Goal: Task Accomplishment & Management: Complete application form

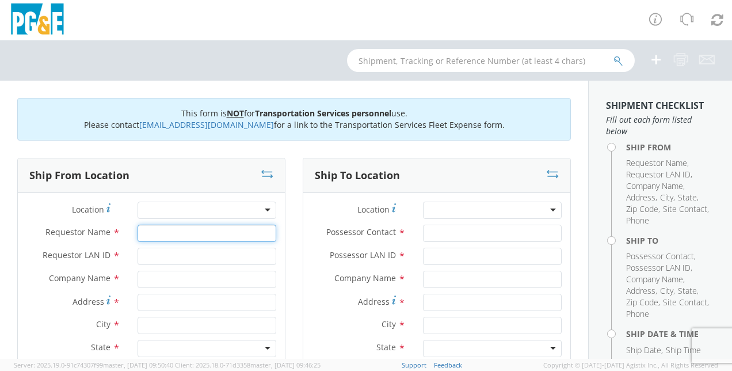
click at [214, 233] on input "Requestor Name *" at bounding box center [207, 232] width 139 height 17
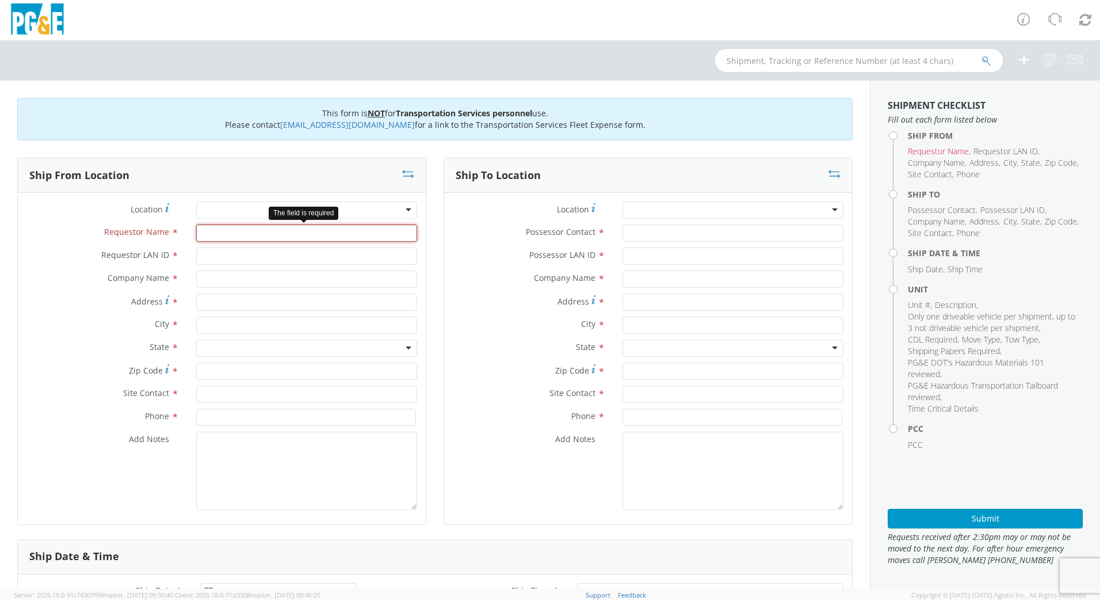
click at [254, 235] on input "Requestor Name *" at bounding box center [306, 232] width 221 height 17
type input "[PERSON_NAME]"
click at [219, 258] on input "Requestor LAN ID *" at bounding box center [306, 255] width 221 height 17
type input "n4re"
click at [224, 279] on input "text" at bounding box center [306, 278] width 221 height 17
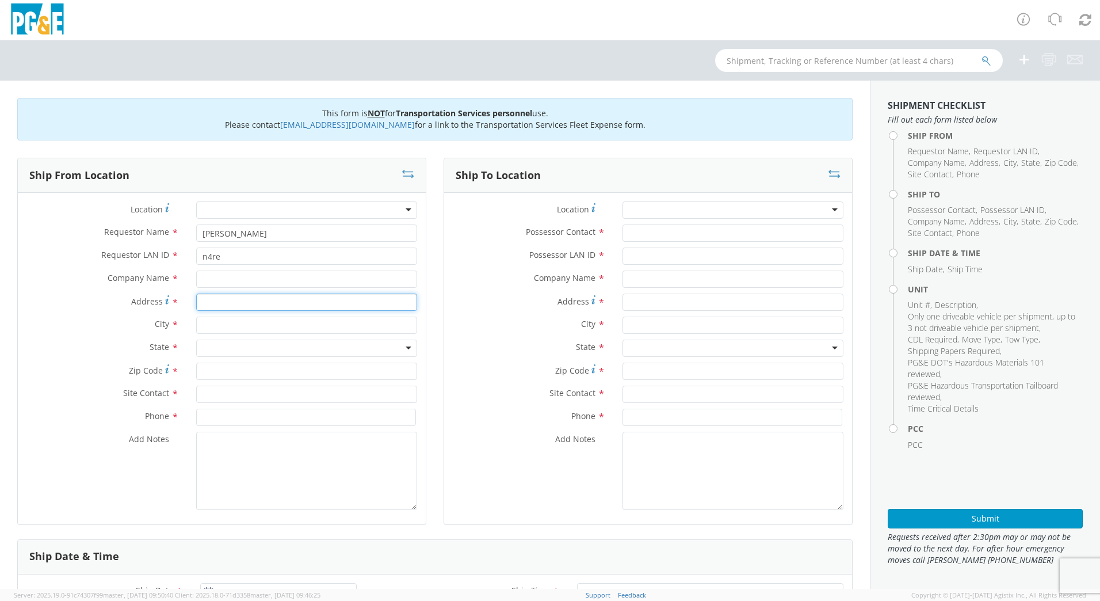
click at [222, 305] on input "Address *" at bounding box center [306, 302] width 221 height 17
type input "San [PERSON_NAME]"
drag, startPoint x: 247, startPoint y: 300, endPoint x: 150, endPoint y: 303, distance: 96.7
click at [150, 303] on div "Address * [GEOGRAPHIC_DATA][PERSON_NAME]" at bounding box center [222, 302] width 408 height 17
type input "San [PERSON_NAME]"
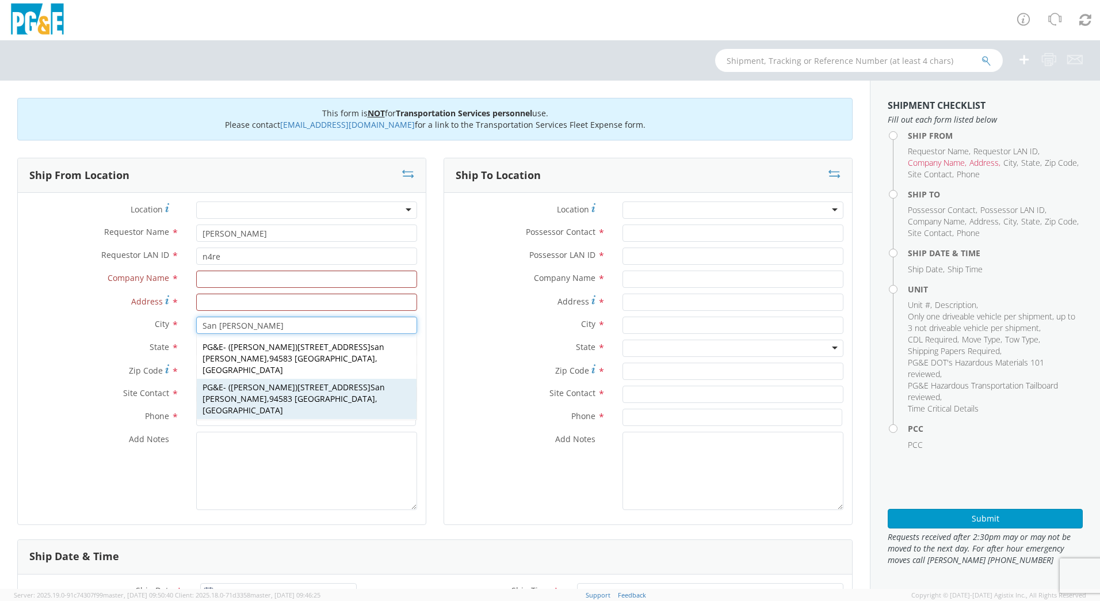
click at [247, 370] on span "[PERSON_NAME]" at bounding box center [263, 387] width 64 height 11
type input "PG&E"
type input "[STREET_ADDRESS]"
type input "94583"
type input "[PERSON_NAME]"
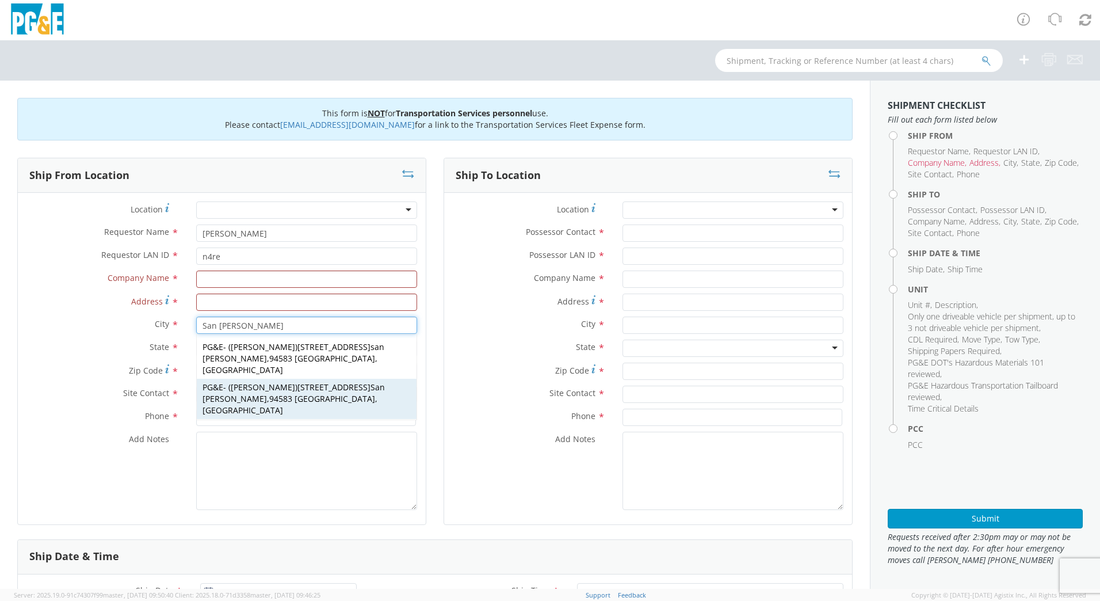
type input "[PHONE_NUMBER]"
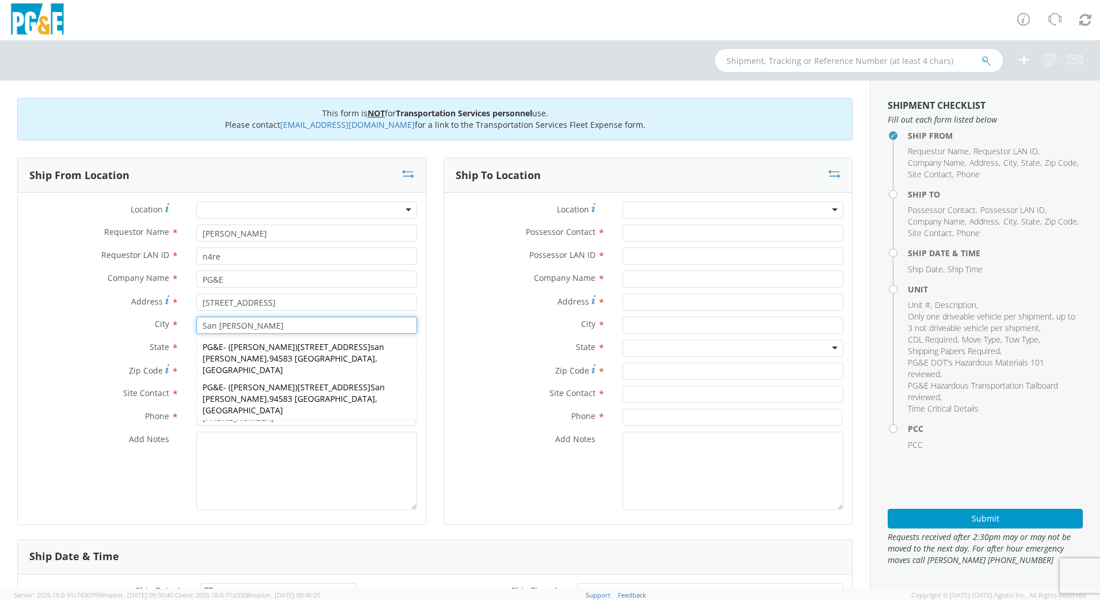
type input "San [PERSON_NAME]"
click at [452, 370] on div "Add Notes *" at bounding box center [648, 471] width 408 height 78
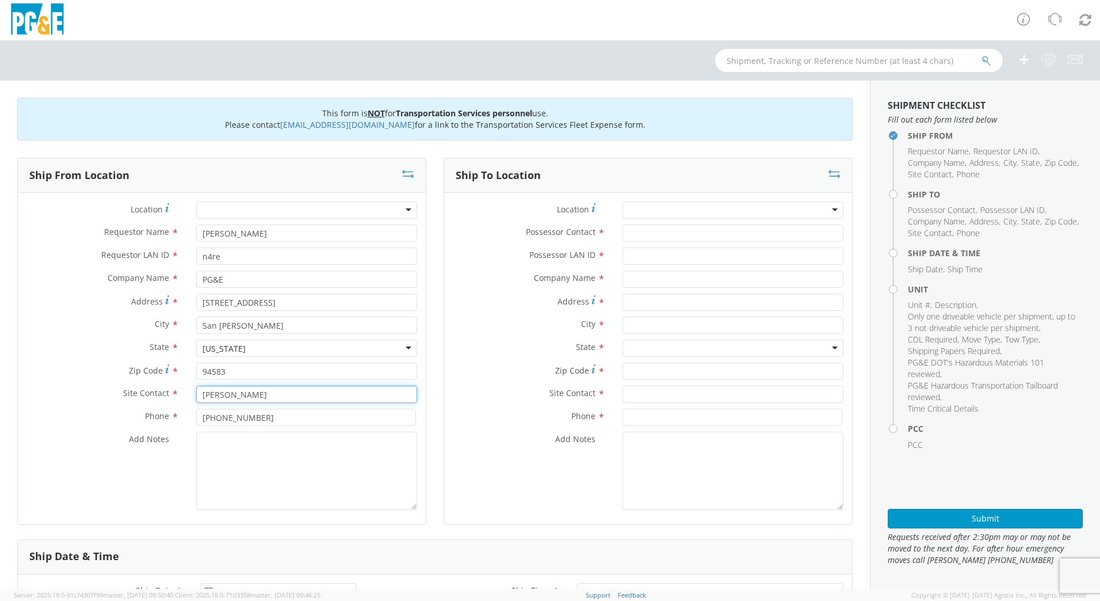
drag, startPoint x: 260, startPoint y: 395, endPoint x: 188, endPoint y: 398, distance: 72.0
click at [189, 370] on div "[PERSON_NAME]" at bounding box center [307, 394] width 238 height 17
type input "[PERSON_NAME]"
drag, startPoint x: 271, startPoint y: 419, endPoint x: 158, endPoint y: 414, distance: 112.9
click at [158, 370] on div "Phone * [PHONE_NUMBER]" at bounding box center [222, 417] width 408 height 17
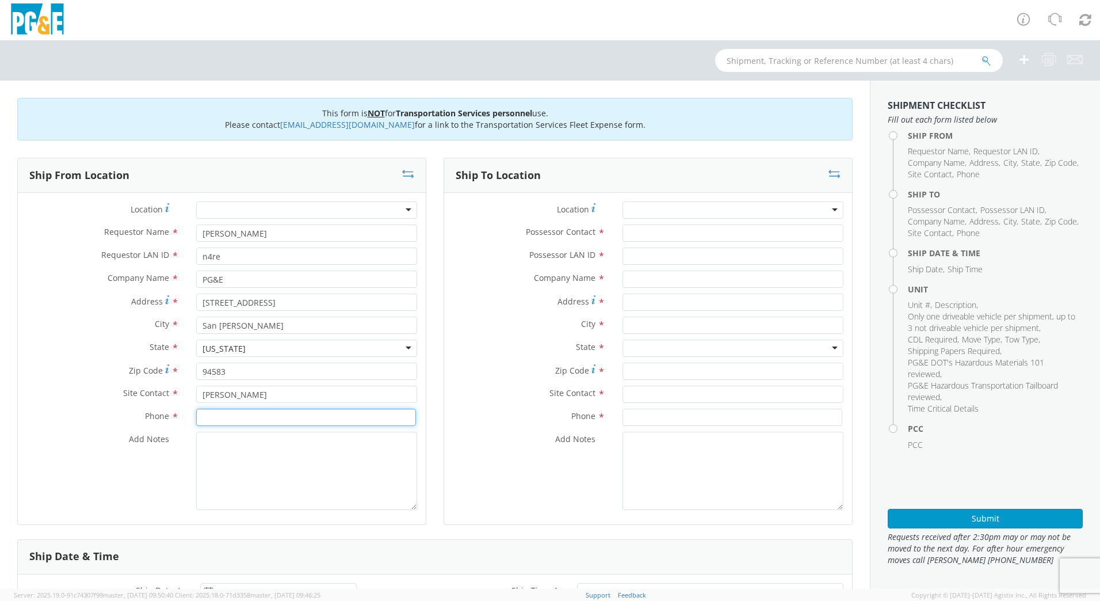
type input "0"
type input "[PHONE_NUMBER]"
click at [230, 370] on textarea "Add Notes *" at bounding box center [306, 471] width 221 height 78
click at [678, 234] on input "Possessor Contact *" at bounding box center [733, 232] width 221 height 17
type input "[PERSON_NAME]"
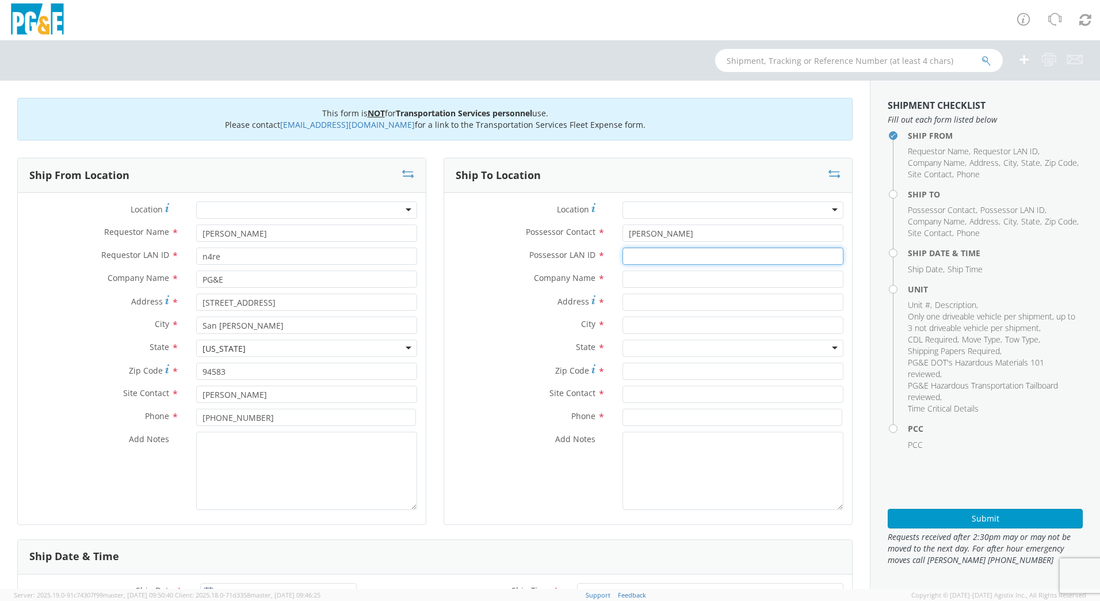
click at [681, 253] on input "Possessor LAN ID *" at bounding box center [733, 255] width 221 height 17
type input "DFMX"
click at [664, 281] on input "text" at bounding box center [733, 278] width 221 height 17
type input "C"
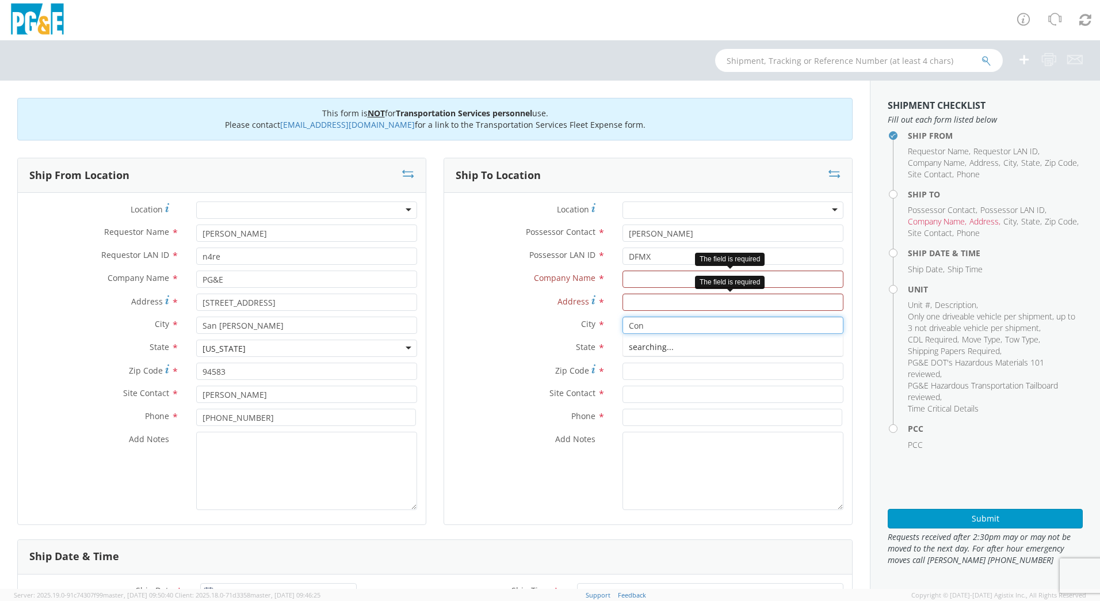
type input "Conc"
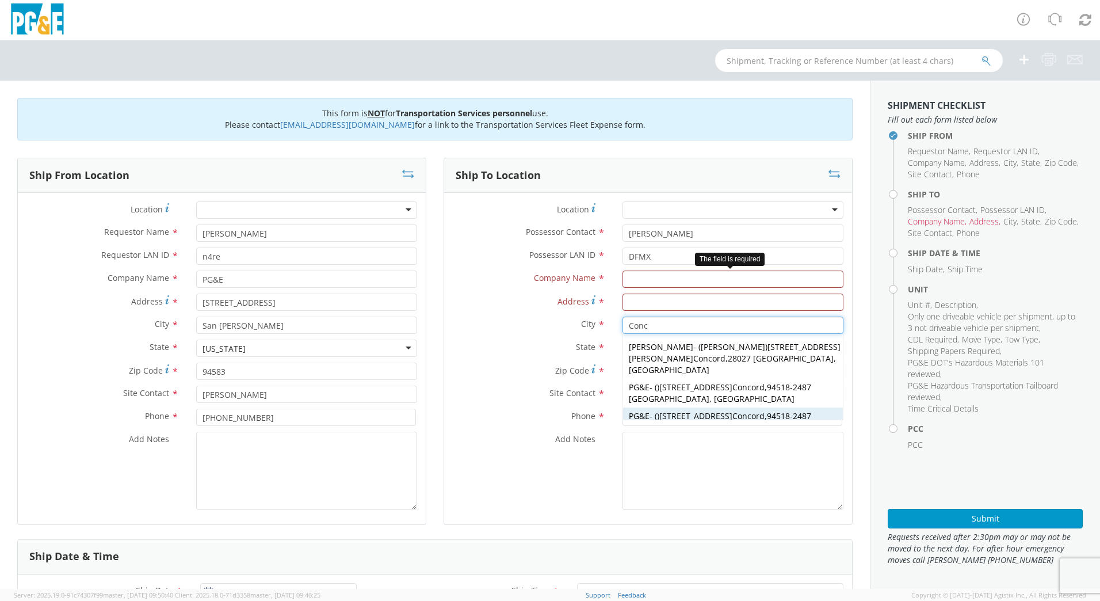
click at [721, 370] on div "PG&E - ( ) [STREET_ADDRESS]" at bounding box center [733, 421] width 220 height 29
type input "PG&E"
type input "[STREET_ADDRESS]"
type input "[GEOGRAPHIC_DATA]"
type input "94518-2487"
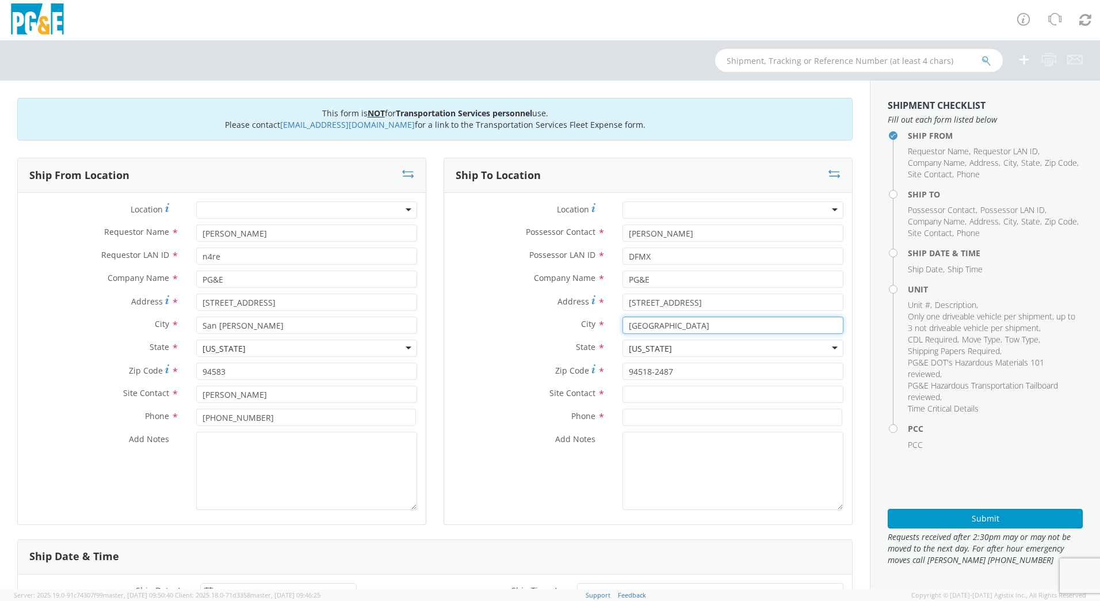
type input "[GEOGRAPHIC_DATA]"
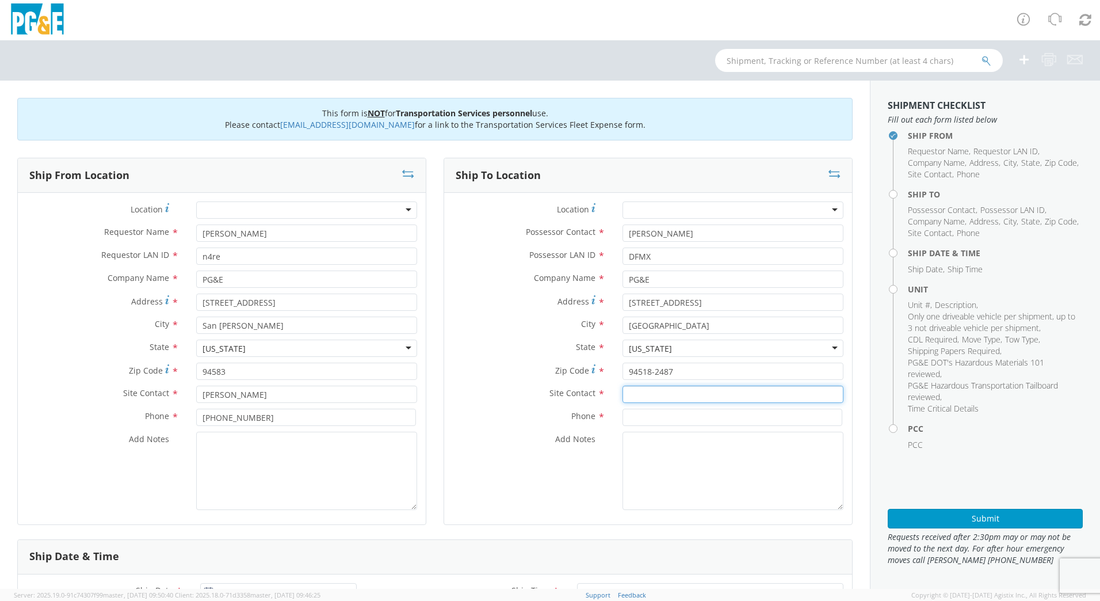
click at [680, 370] on input "text" at bounding box center [733, 394] width 221 height 17
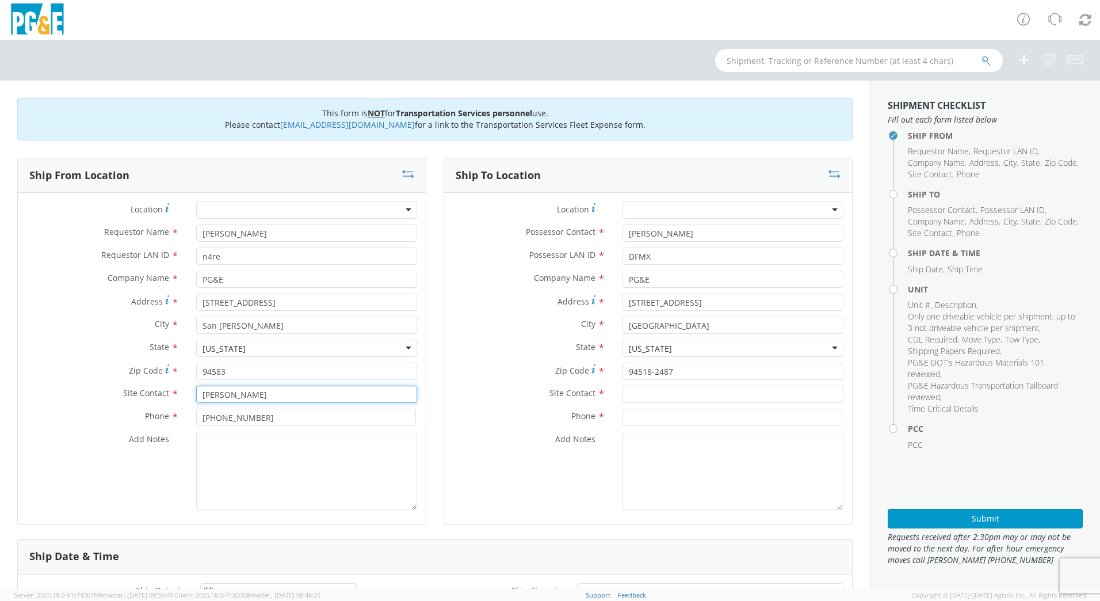
click at [242, 370] on input "[PERSON_NAME]" at bounding box center [306, 394] width 221 height 17
type input "[PERSON_NAME]"
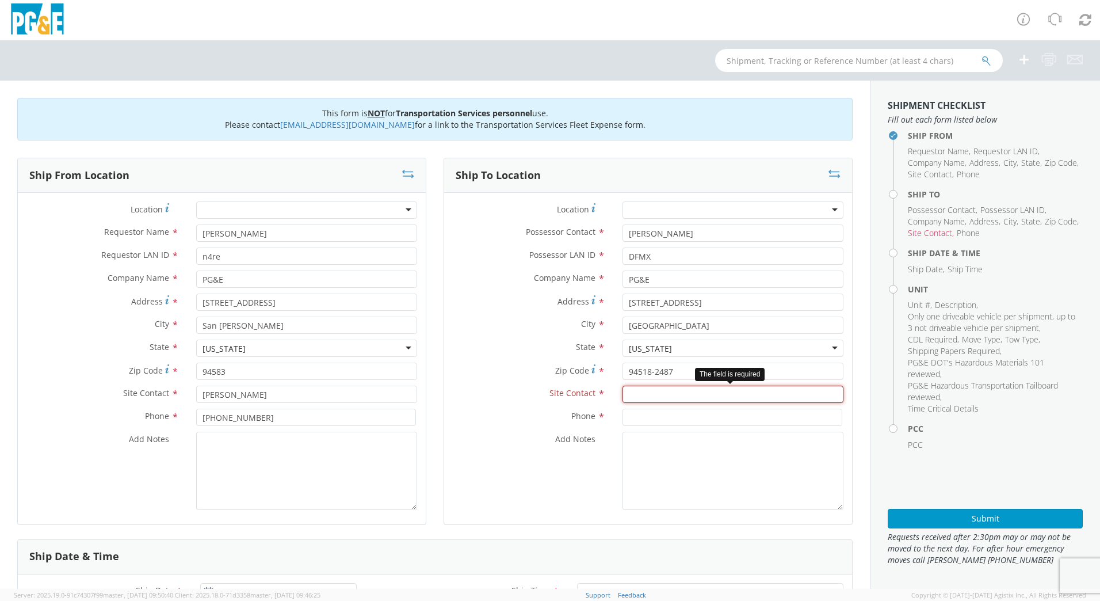
click at [677, 370] on input "text" at bounding box center [733, 394] width 221 height 17
click at [676, 370] on input "[PERSON_NAME]" at bounding box center [733, 394] width 221 height 17
type input "[PERSON_NAME]"
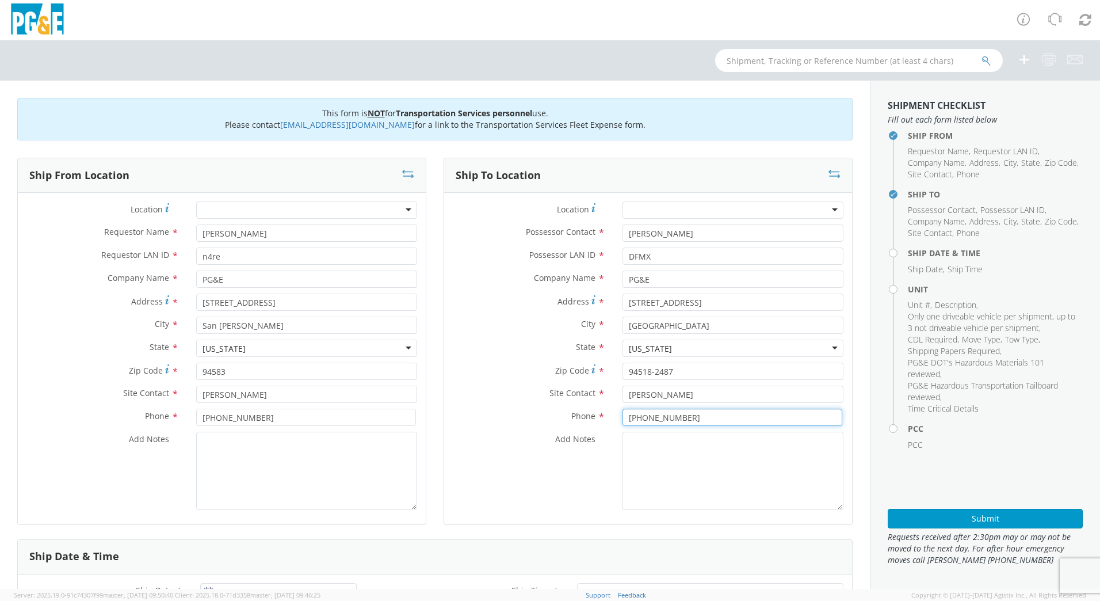
type input "[PHONE_NUMBER]"
click at [703, 370] on textarea "Add Notes *" at bounding box center [733, 471] width 221 height 78
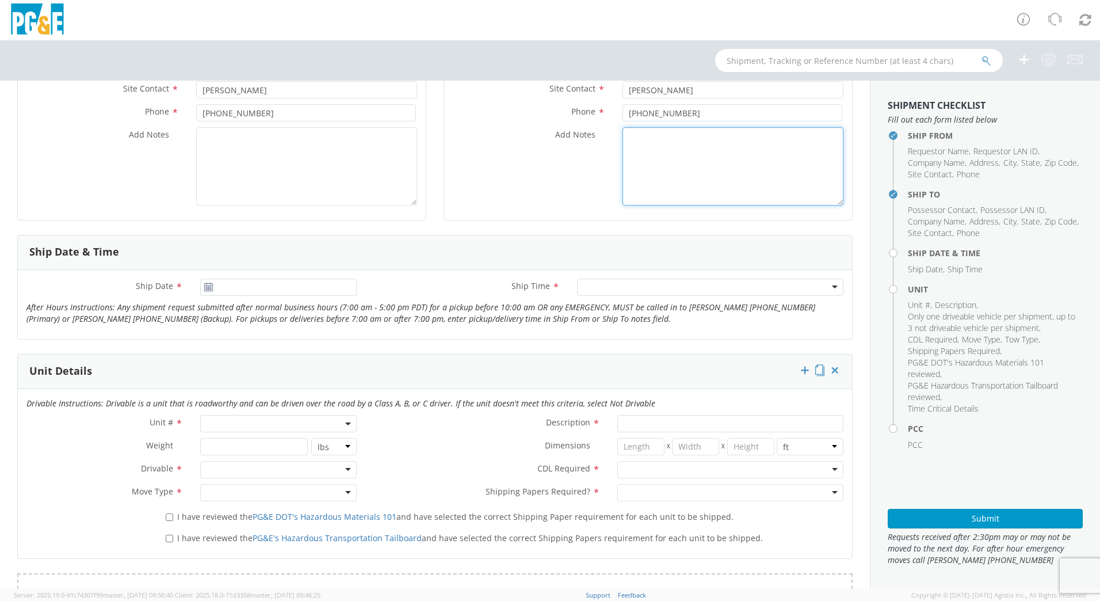
scroll to position [308, 0]
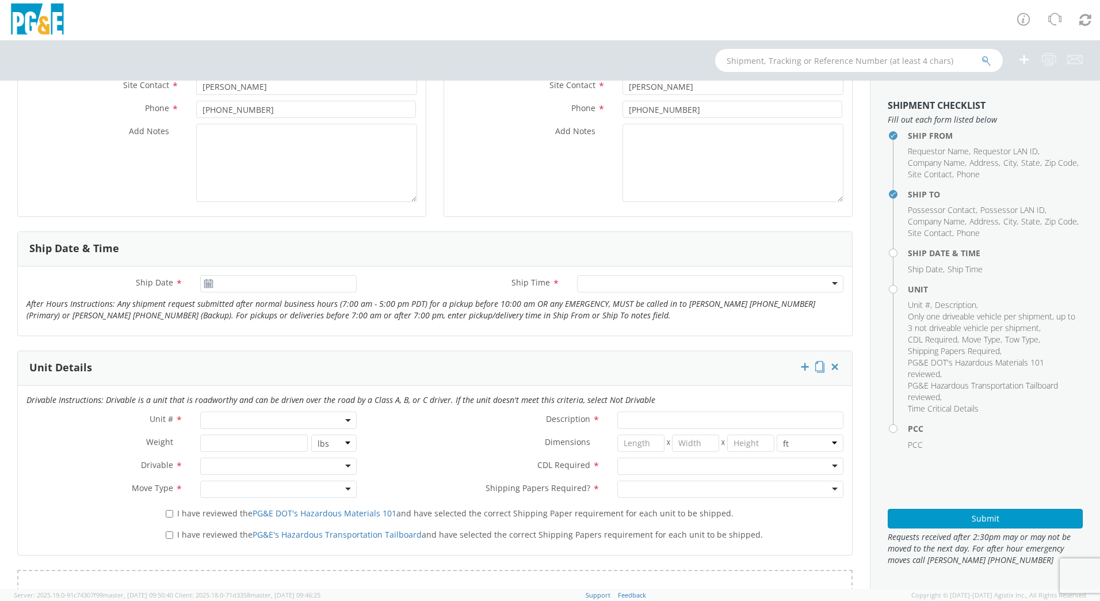
click at [204, 282] on icon at bounding box center [209, 283] width 10 height 9
click at [212, 281] on div at bounding box center [278, 283] width 157 height 17
click at [215, 281] on input "09/16/2025" at bounding box center [278, 283] width 157 height 17
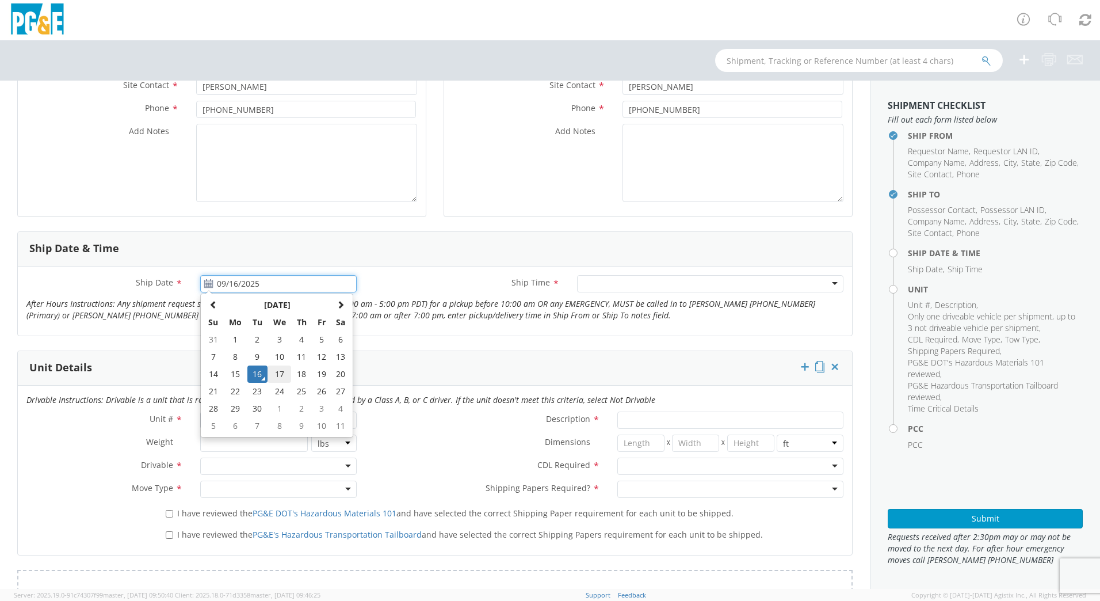
click at [280, 370] on td "17" at bounding box center [280, 373] width 24 height 17
type input "09/17/2025"
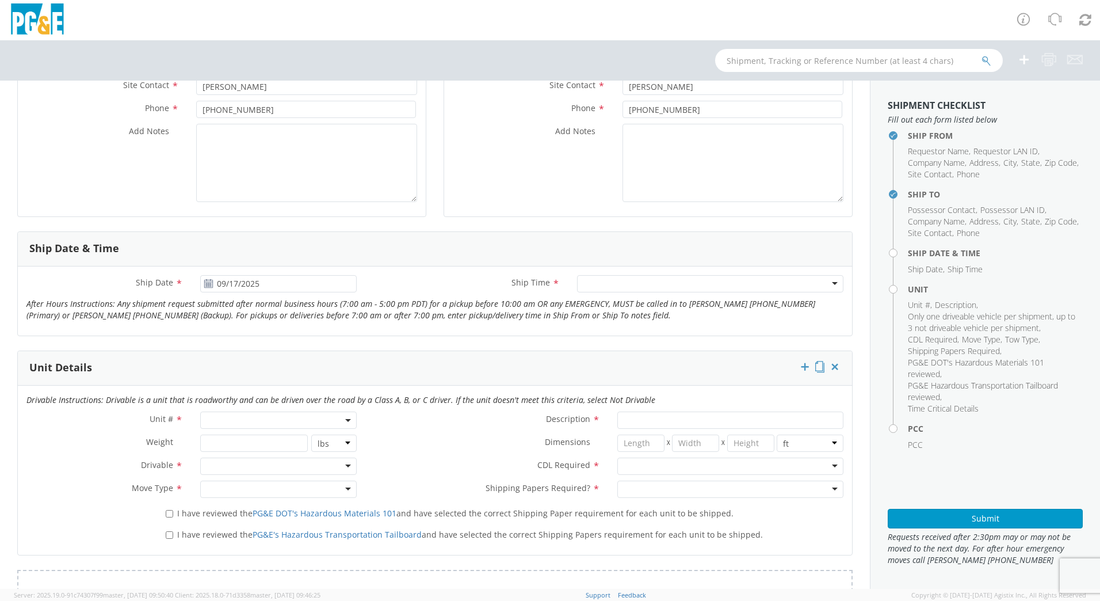
click at [731, 282] on div at bounding box center [710, 283] width 266 height 17
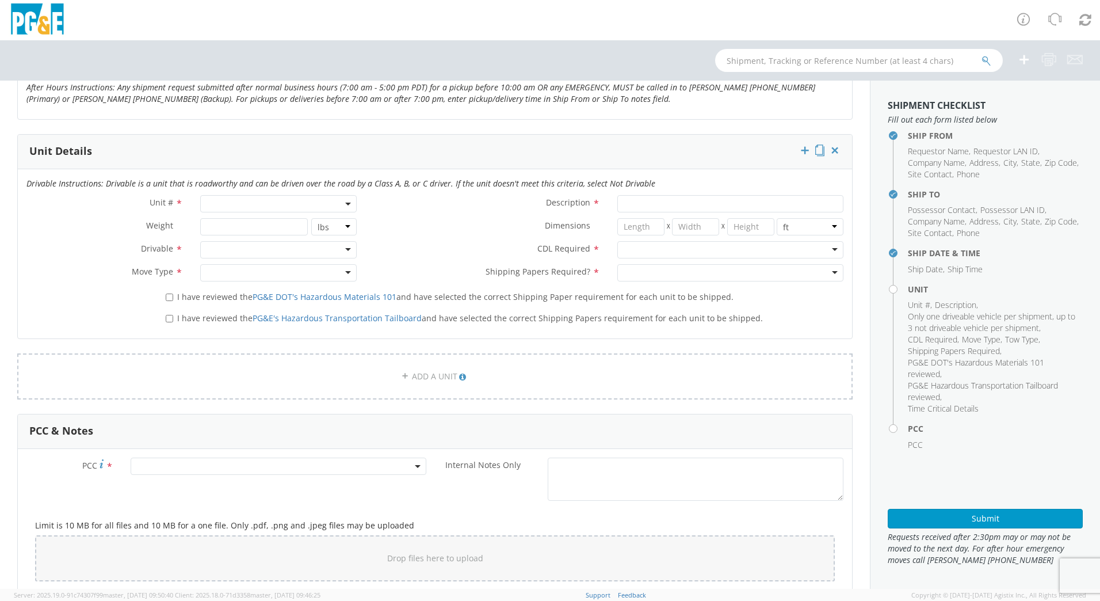
scroll to position [547, 0]
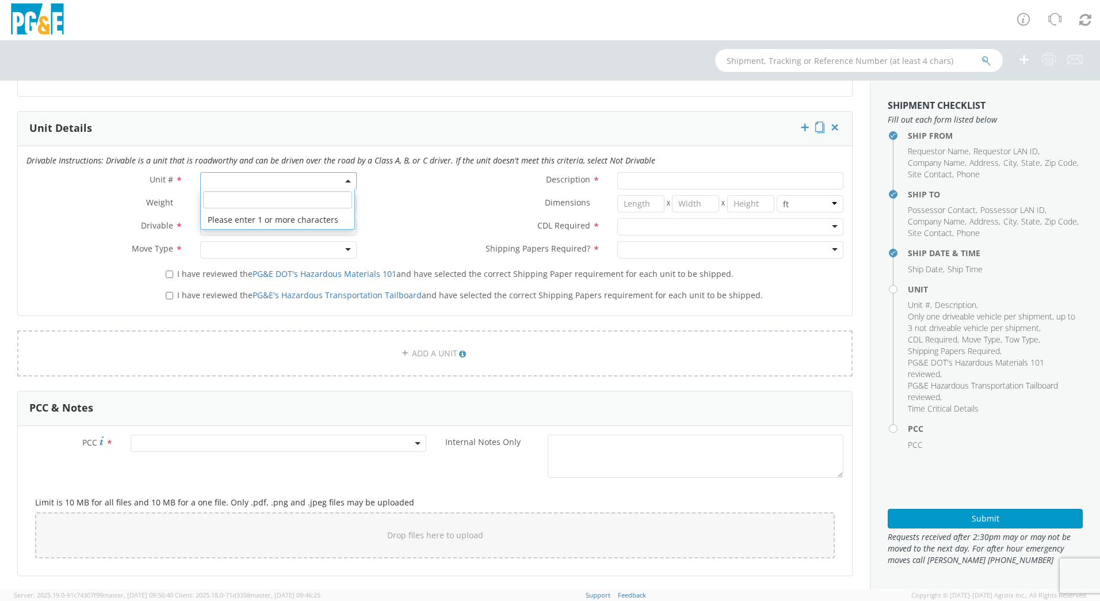
click at [251, 178] on span at bounding box center [278, 180] width 157 height 17
click at [243, 199] on input "search" at bounding box center [277, 199] width 149 height 17
type input "B31400"
type input "SUV; MID 4X4"
type input "6120"
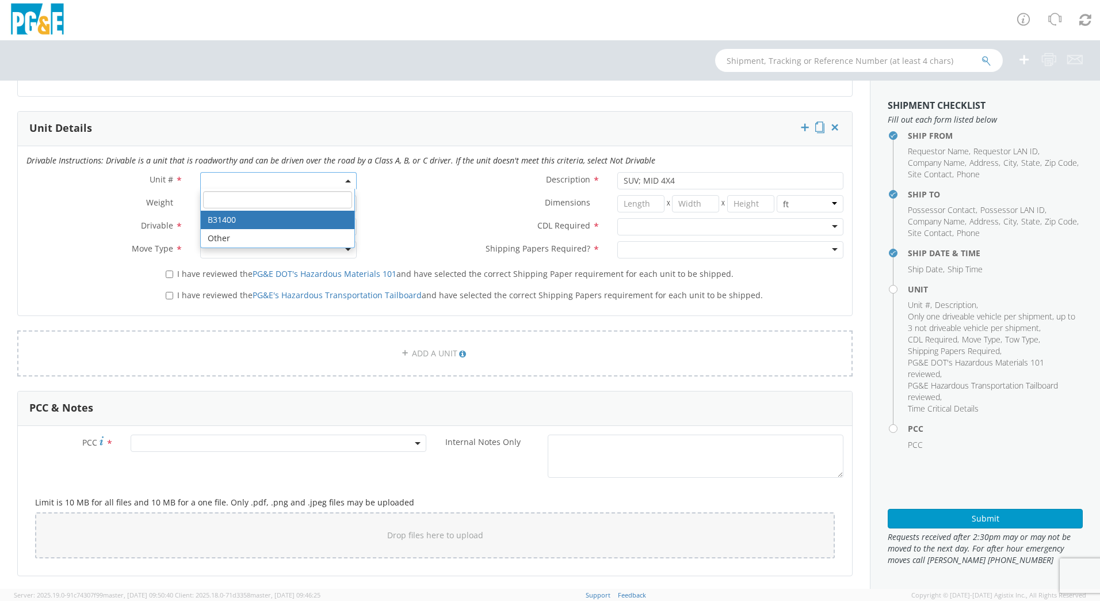
select select "B31400"
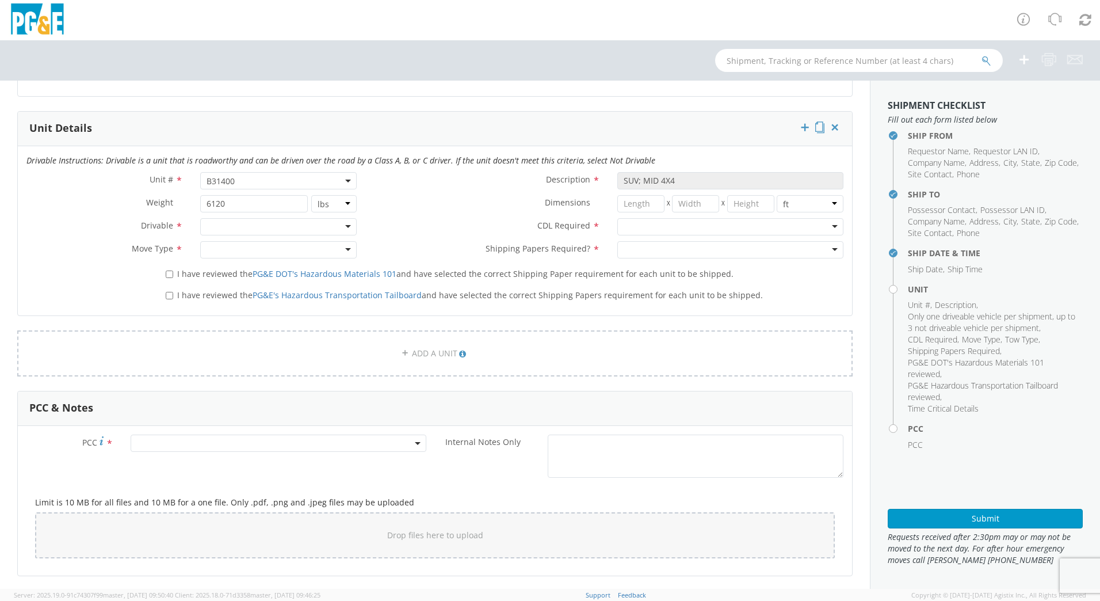
click at [338, 226] on div at bounding box center [278, 226] width 157 height 17
click at [352, 252] on div at bounding box center [278, 249] width 157 height 17
click at [731, 226] on div at bounding box center [731, 226] width 226 height 17
click at [731, 251] on div at bounding box center [731, 249] width 226 height 17
click at [172, 276] on label "I have reviewed the PG&E DOT's Hazardous Materials 101 and have selected the co…" at bounding box center [451, 272] width 570 height 13
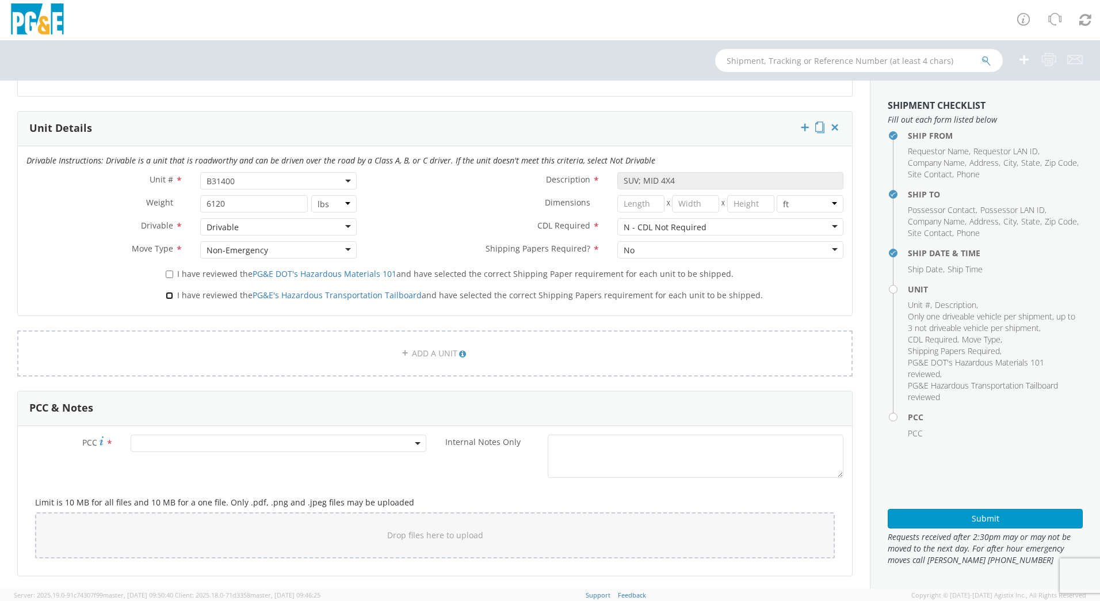
drag, startPoint x: 172, startPoint y: 276, endPoint x: 169, endPoint y: 297, distance: 21.5
click at [169, 297] on input "I have reviewed the PG&E's Hazardous Transportation Tailboard and have selected…" at bounding box center [169, 295] width 7 height 7
checkbox input "true"
click at [167, 277] on label "I have reviewed the PG&E DOT's Hazardous Materials 101 and have selected the co…" at bounding box center [451, 272] width 570 height 13
click at [167, 277] on input "I have reviewed the PG&E DOT's Hazardous Materials 101 and have selected the co…" at bounding box center [169, 273] width 7 height 7
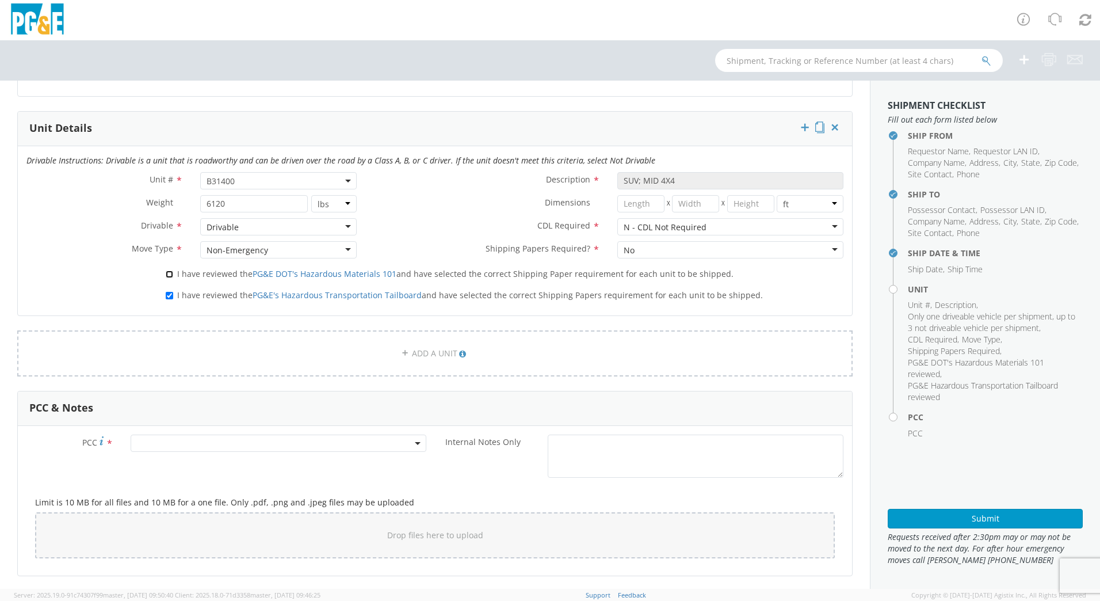
checkbox input "true"
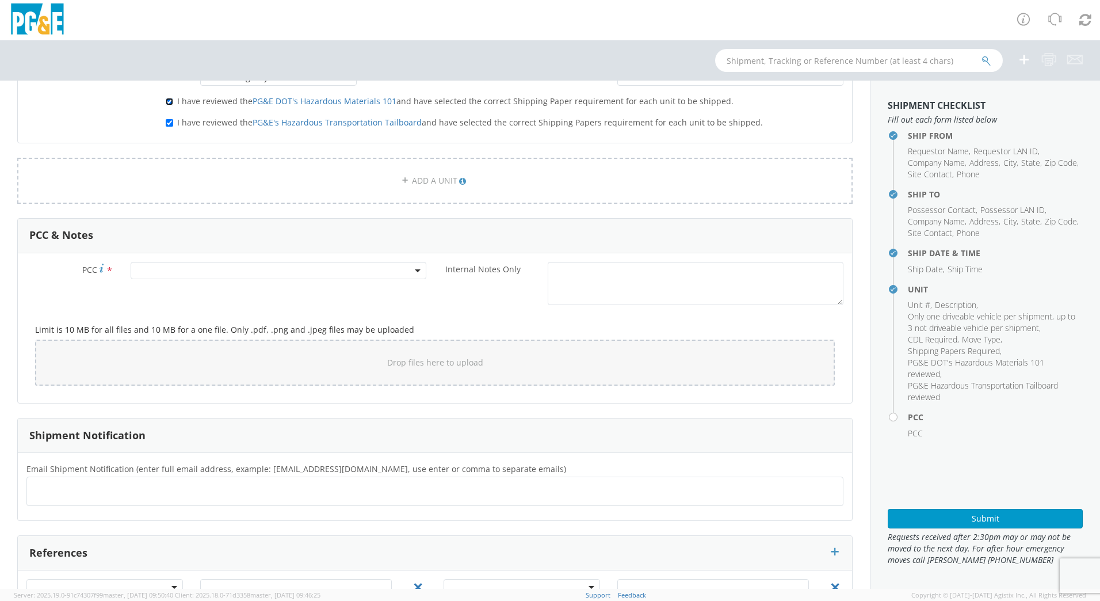
scroll to position [780, 0]
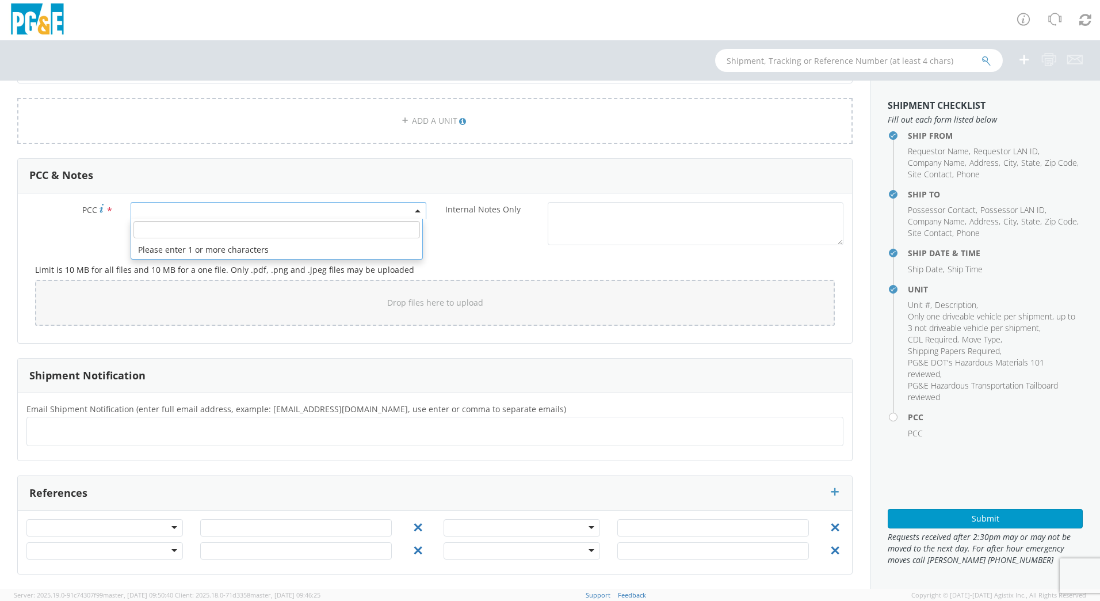
click at [179, 209] on span at bounding box center [279, 210] width 296 height 17
click at [173, 230] on input "number" at bounding box center [277, 229] width 287 height 17
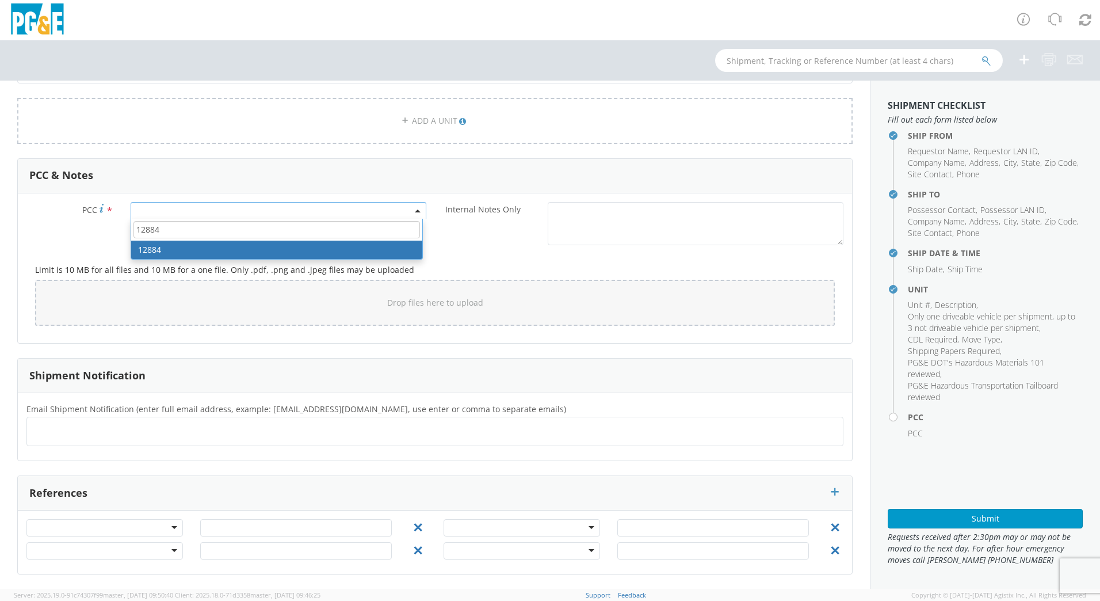
type input "12884"
select select "12884"
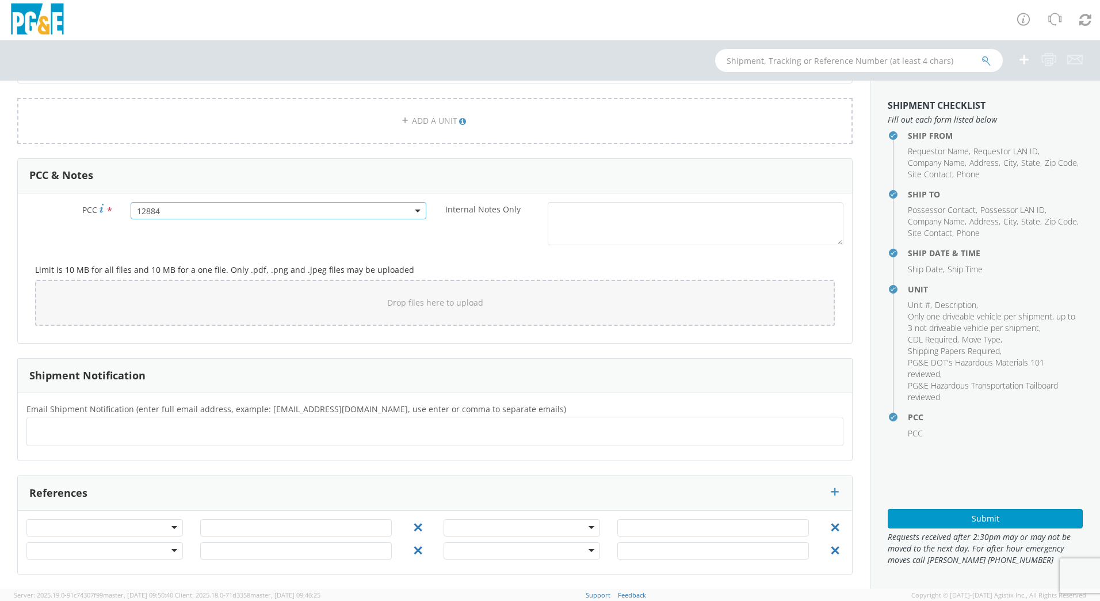
click at [78, 370] on ul at bounding box center [435, 431] width 807 height 19
paste input "[EMAIL_ADDRESS][DOMAIN_NAME], [EMAIL_ADDRESS][DOMAIN_NAME], [EMAIL_ADDRESS][DOM…"
type input "[EMAIL_ADDRESS][DOMAIN_NAME], [EMAIL_ADDRESS][DOMAIN_NAME], [EMAIL_ADDRESS][DOM…"
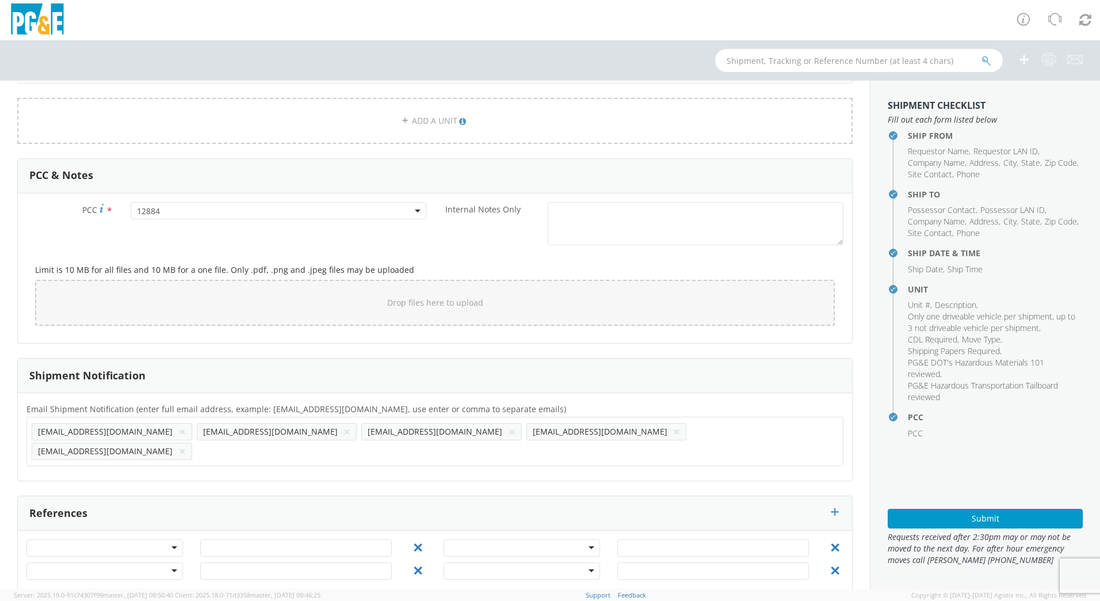
scroll to position [0, 0]
drag, startPoint x: 113, startPoint y: 431, endPoint x: 571, endPoint y: 440, distance: 458.8
click at [571, 370] on ul "[EMAIL_ADDRESS][DOMAIN_NAME] × [EMAIL_ADDRESS][DOMAIN_NAME] × [EMAIL_ADDRESS][D…" at bounding box center [435, 441] width 807 height 39
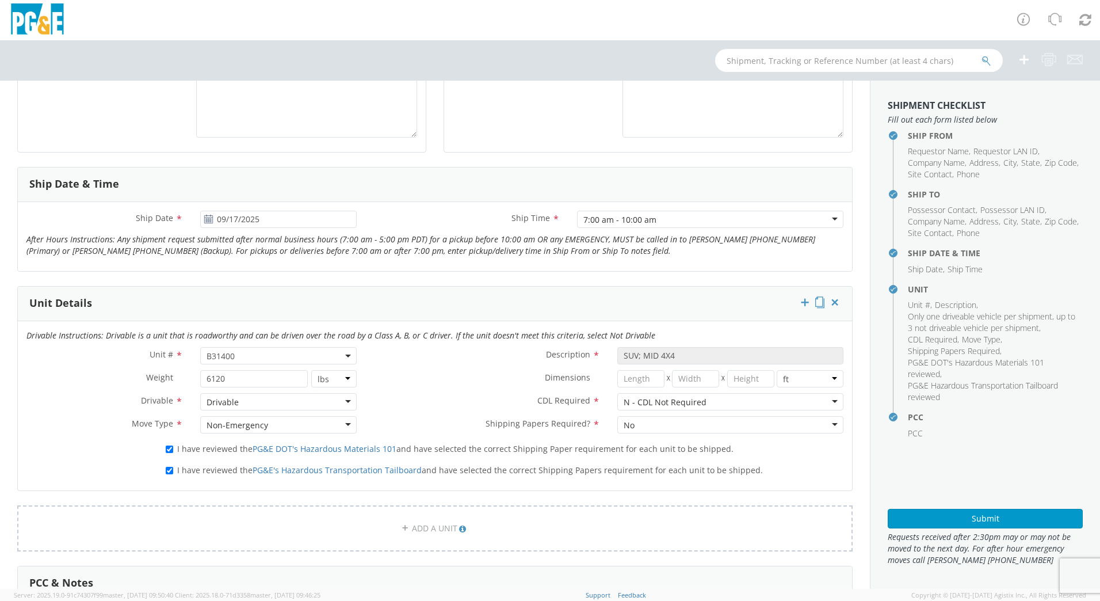
scroll to position [780, 0]
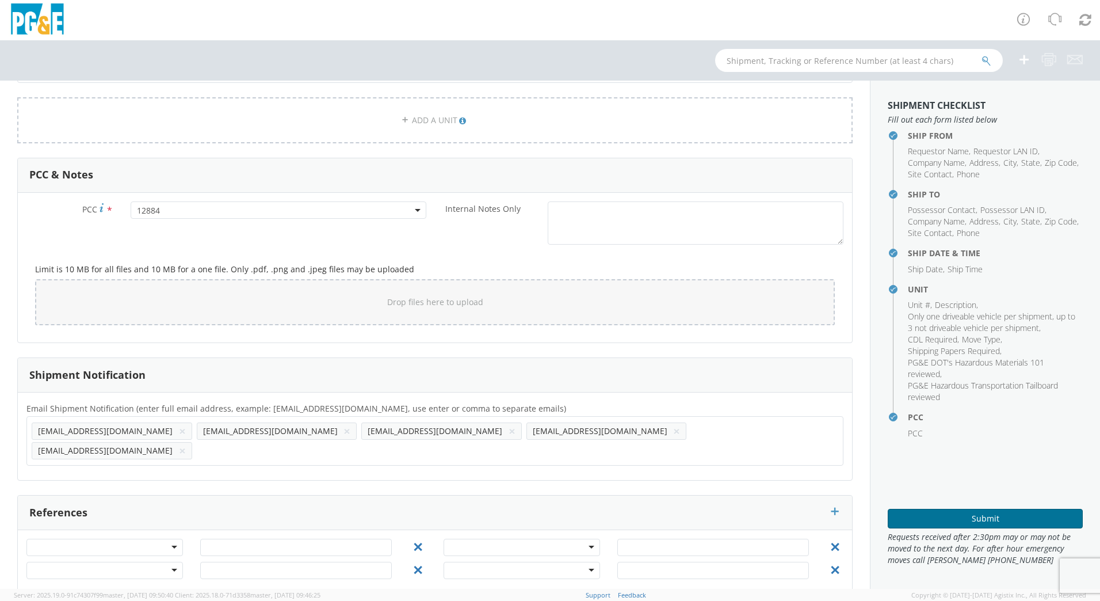
click at [731, 370] on button "Submit" at bounding box center [985, 519] width 195 height 20
